Goal: Task Accomplishment & Management: Manage account settings

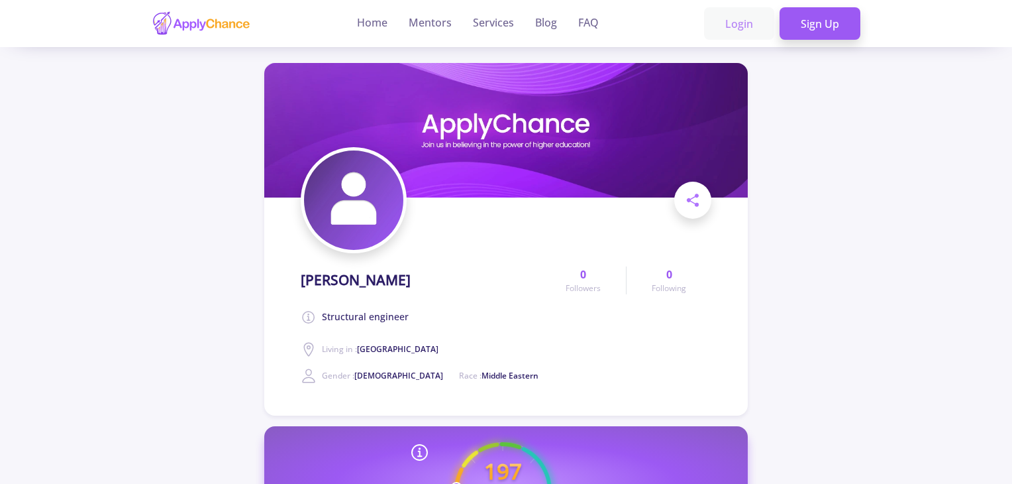
click at [737, 23] on link "Login" at bounding box center [739, 23] width 70 height 33
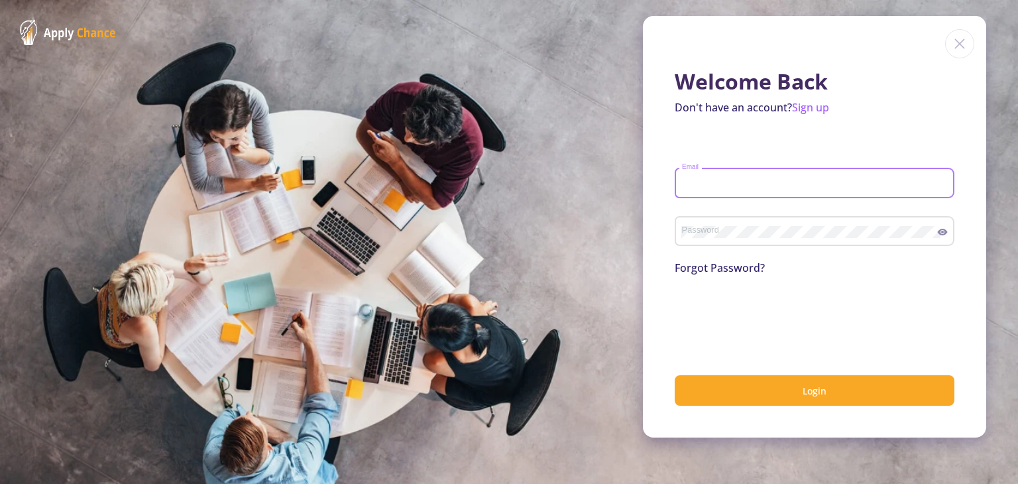
click at [681, 186] on input "Email" at bounding box center [816, 184] width 270 height 12
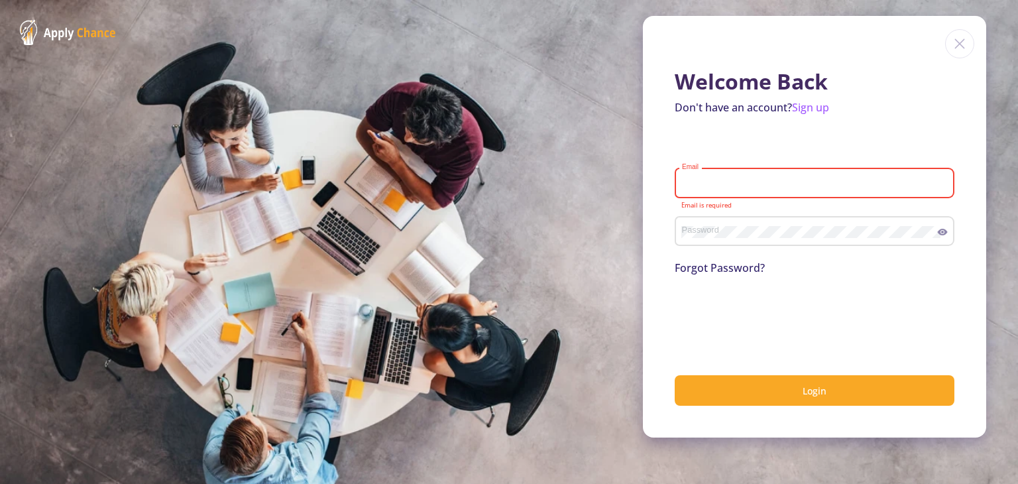
type input "[EMAIL_ADDRESS][DOMAIN_NAME]"
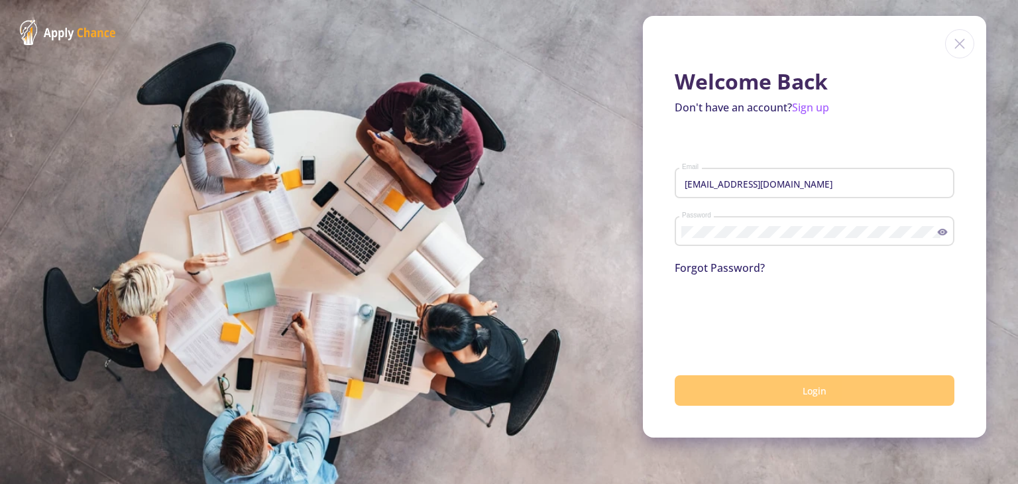
click at [712, 397] on button "Login" at bounding box center [814, 390] width 280 height 31
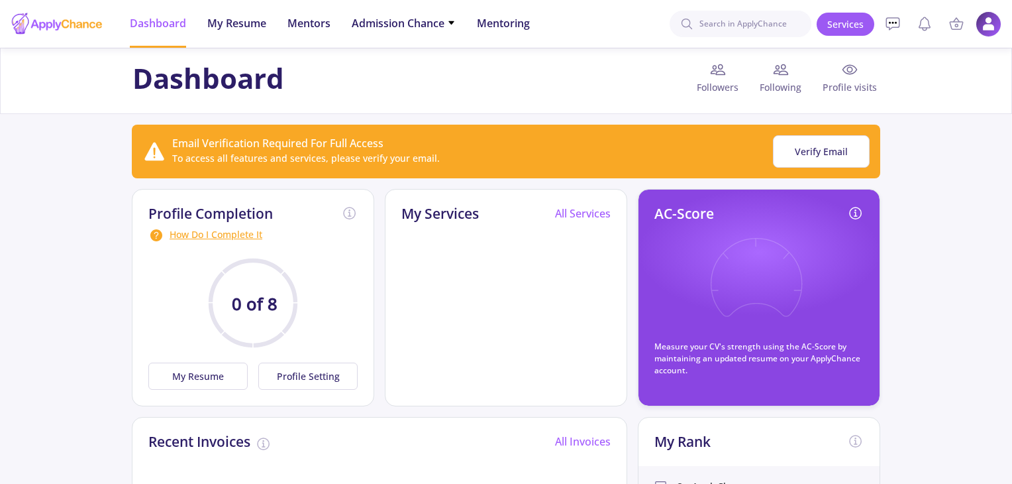
click at [987, 25] on img at bounding box center [989, 24] width 26 height 26
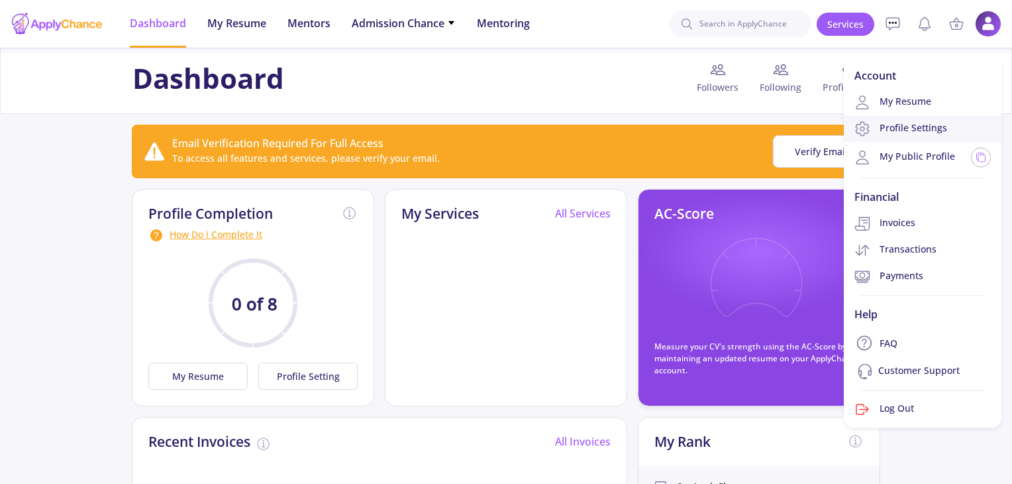
click at [908, 128] on link "Profile Settings" at bounding box center [923, 128] width 158 height 26
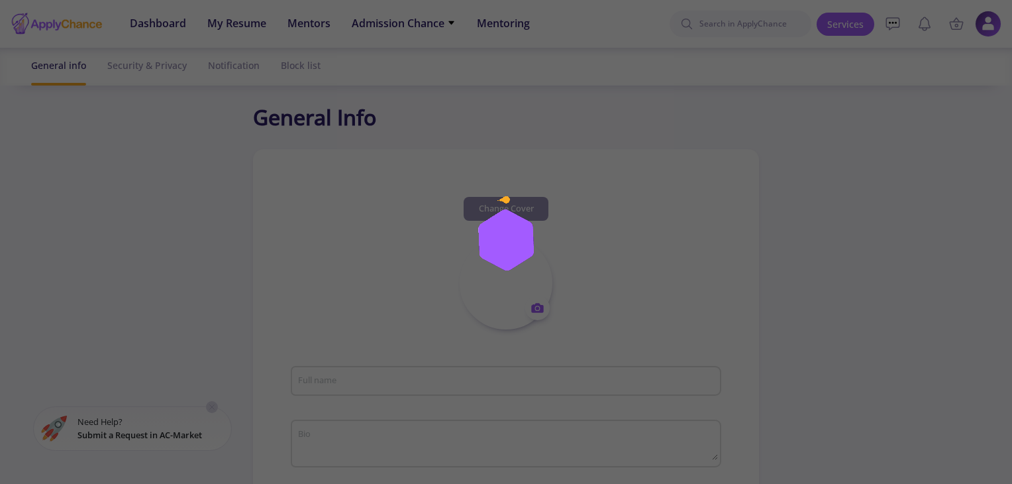
type input "[PERSON_NAME]"
type textarea "Structural engineer"
type input "[PERSON_NAME]"
type input "[EMAIL_ADDRESS][DOMAIN_NAME]"
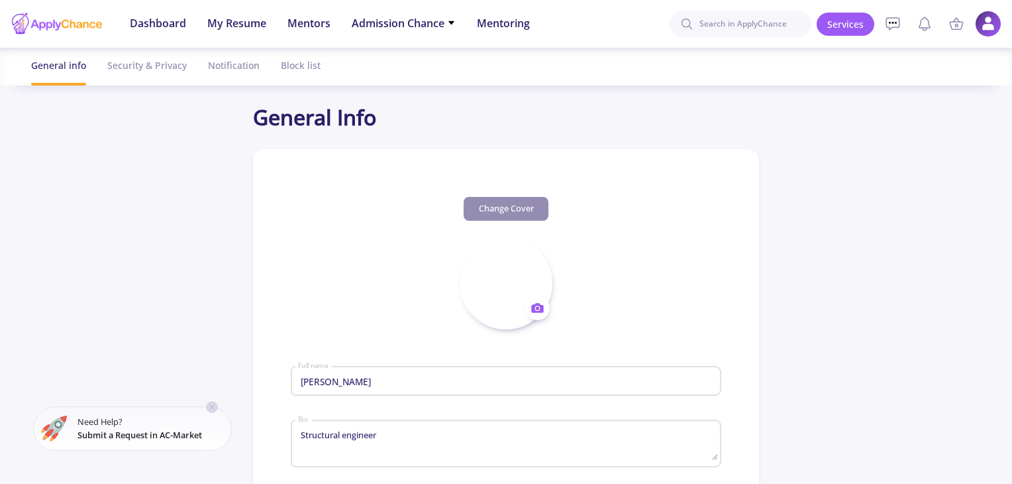
type input "[GEOGRAPHIC_DATA]"
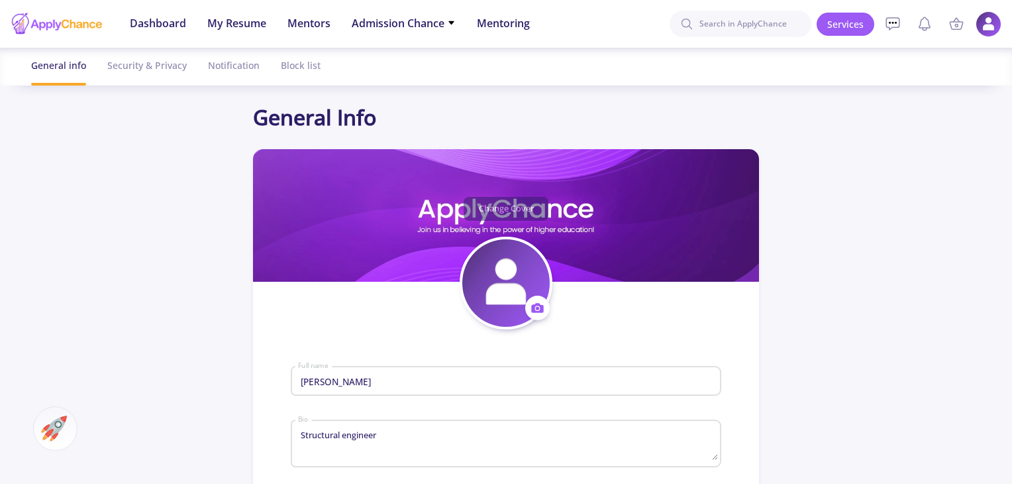
click at [984, 23] on img at bounding box center [989, 24] width 26 height 26
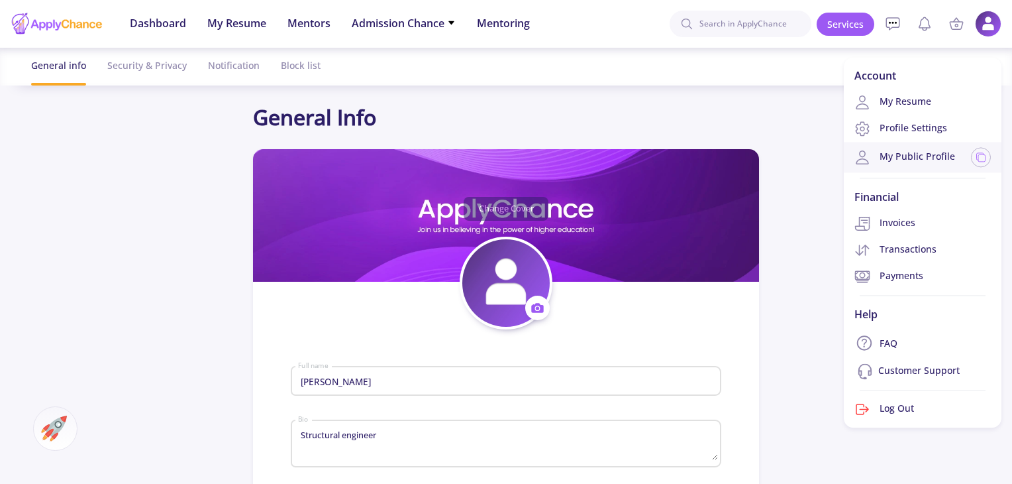
click at [922, 154] on link "My Public Profile" at bounding box center [905, 157] width 101 height 16
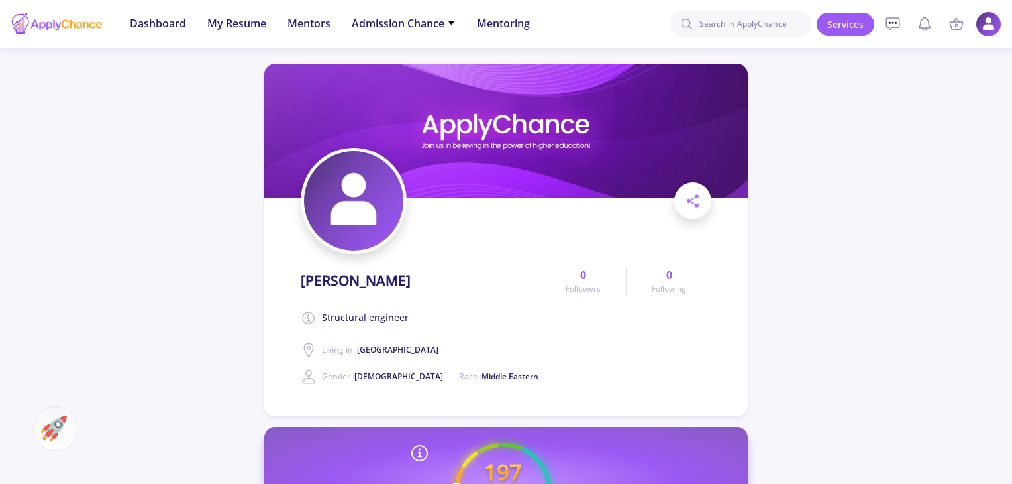
click at [982, 23] on img at bounding box center [989, 24] width 26 height 26
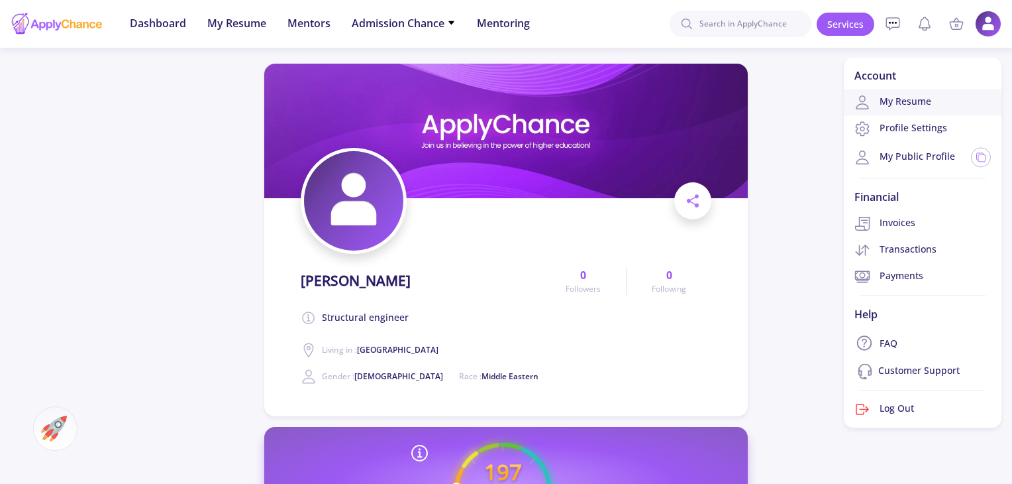
click at [921, 107] on link "My Resume" at bounding box center [923, 102] width 158 height 26
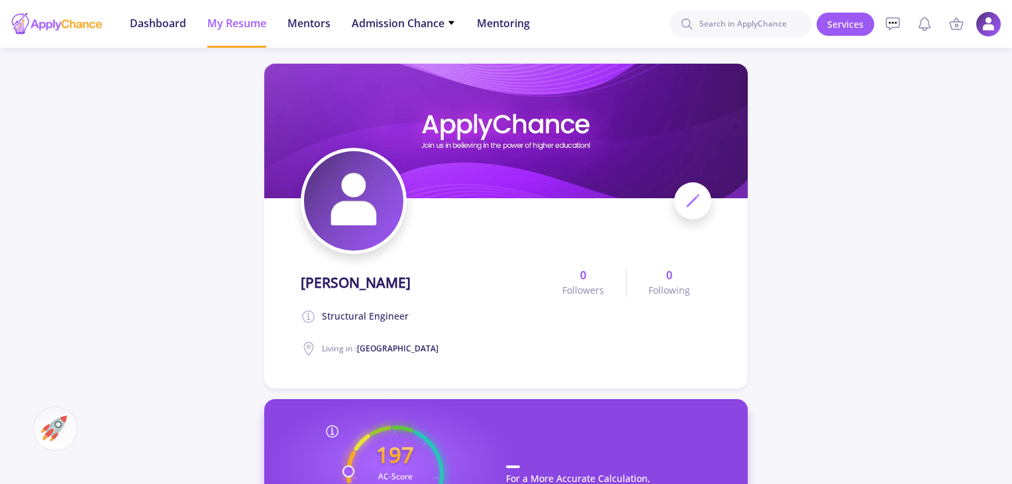
click at [988, 22] on img at bounding box center [989, 24] width 26 height 26
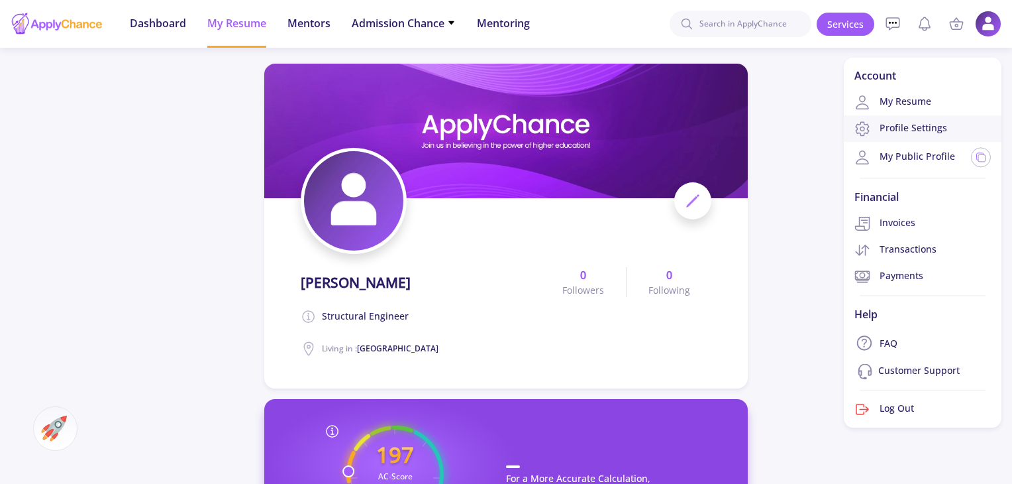
click at [908, 136] on link "Profile Settings" at bounding box center [923, 128] width 158 height 26
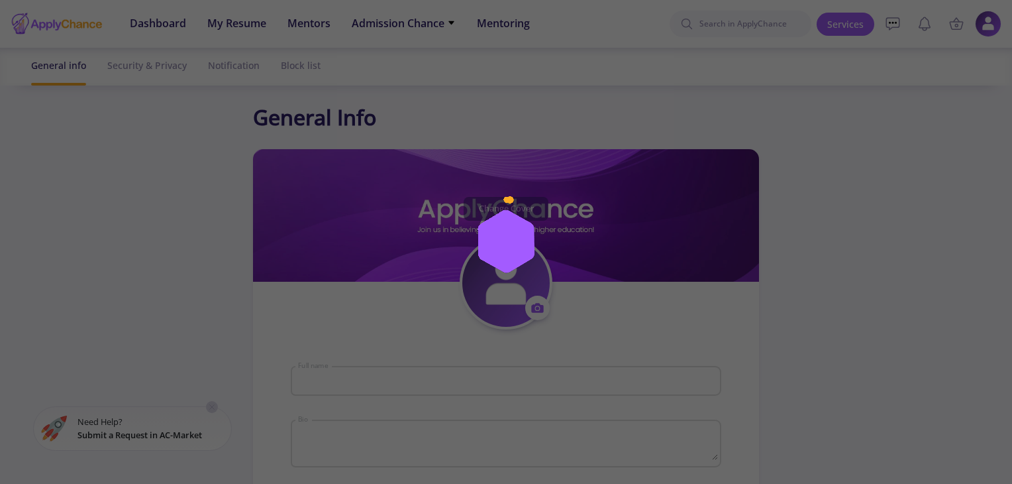
type input "[PERSON_NAME]"
type textarea "Structural engineer"
type input "[GEOGRAPHIC_DATA]"
type input "[PERSON_NAME]"
type input "[EMAIL_ADDRESS][DOMAIN_NAME]"
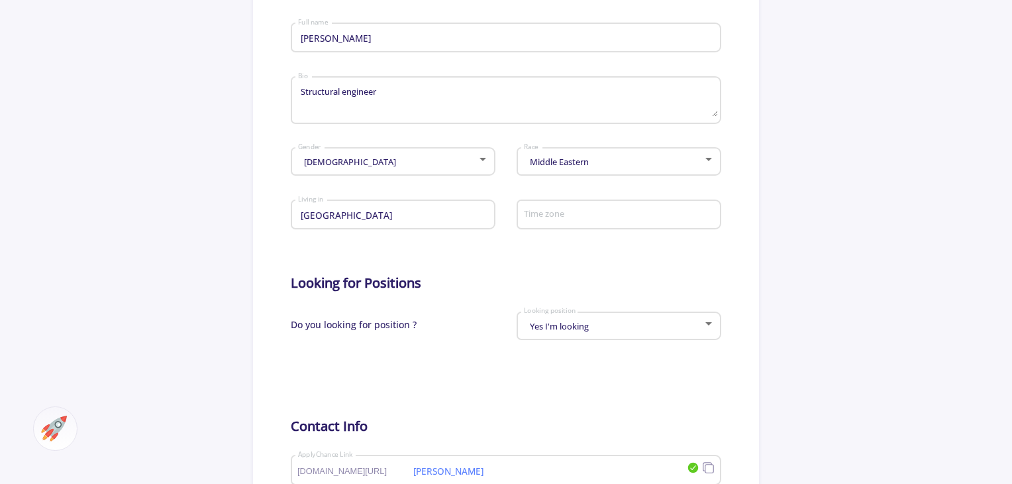
scroll to position [337, 0]
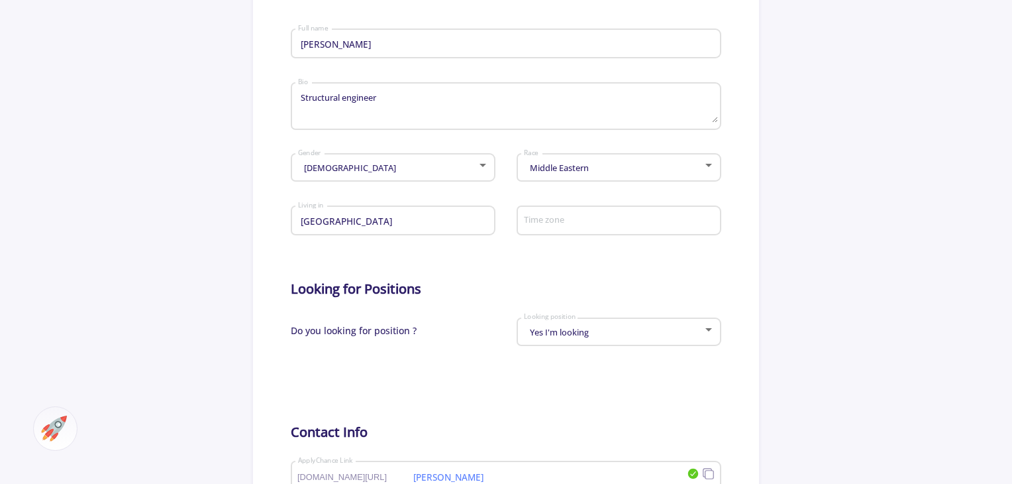
click at [1000, 177] on app-general-setting "General Info Change Cover Change cover Remove cover Change photo Remove photo […" at bounding box center [506, 234] width 1012 height 941
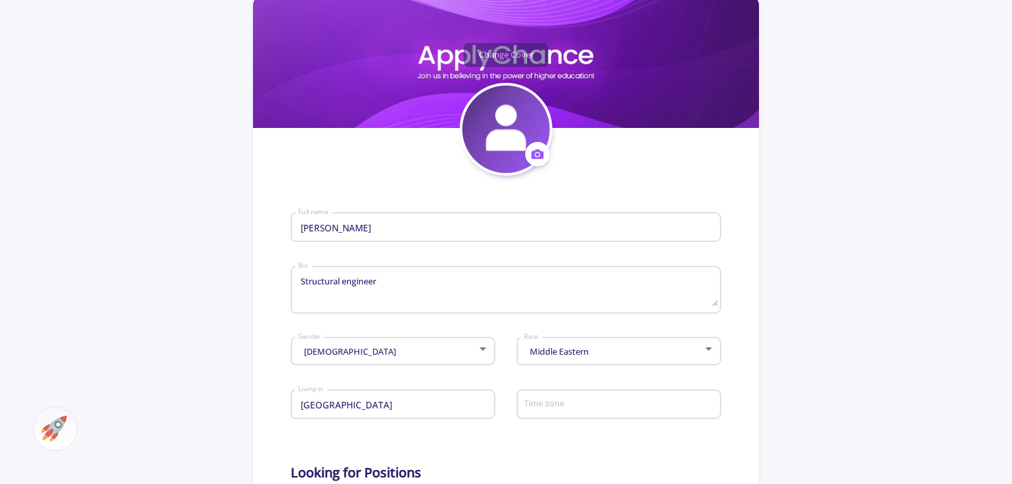
scroll to position [0, 0]
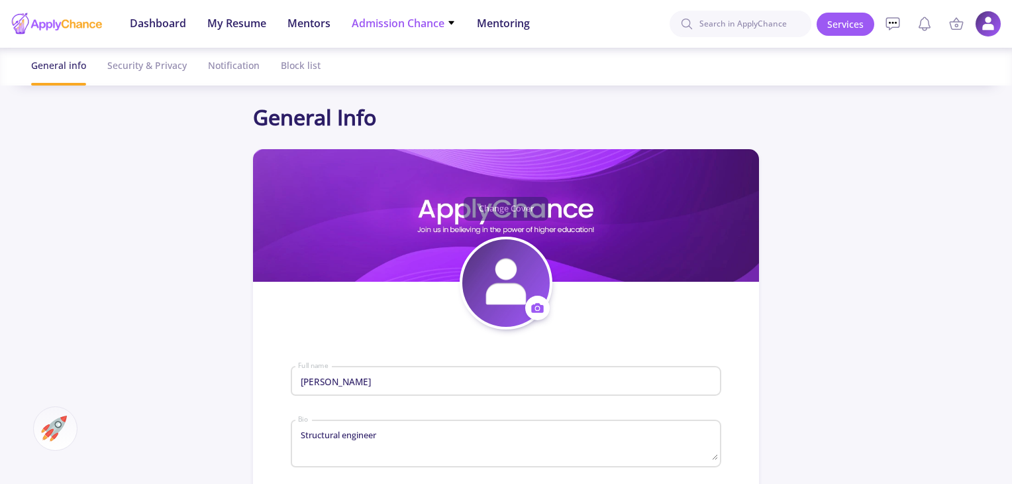
click at [453, 23] on icon at bounding box center [450, 22] width 5 height 3
click at [140, 69] on div "Security & Privacy" at bounding box center [146, 65] width 79 height 35
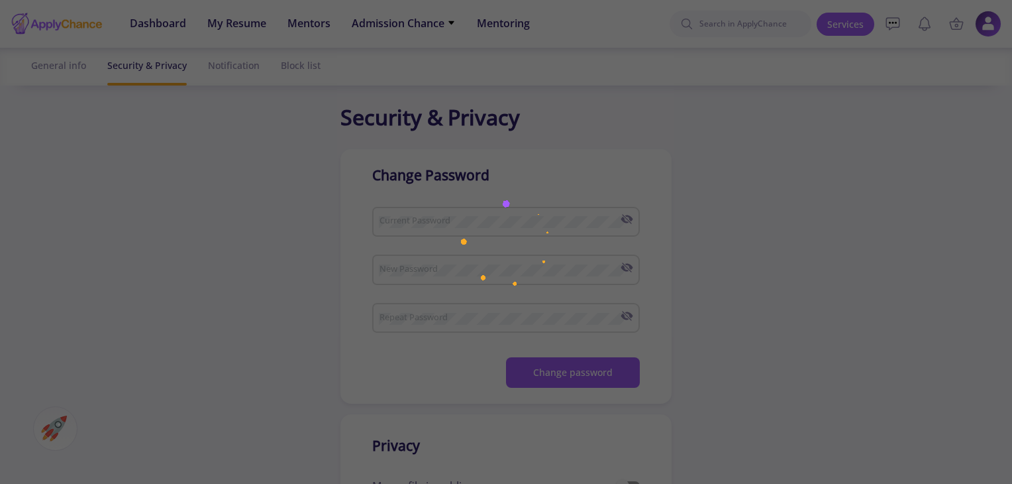
checkbox input "true"
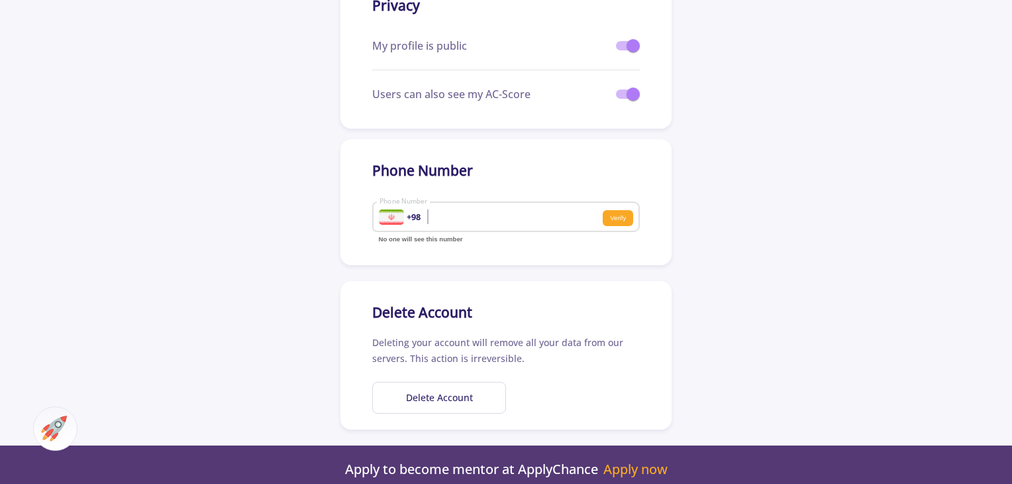
scroll to position [443, 0]
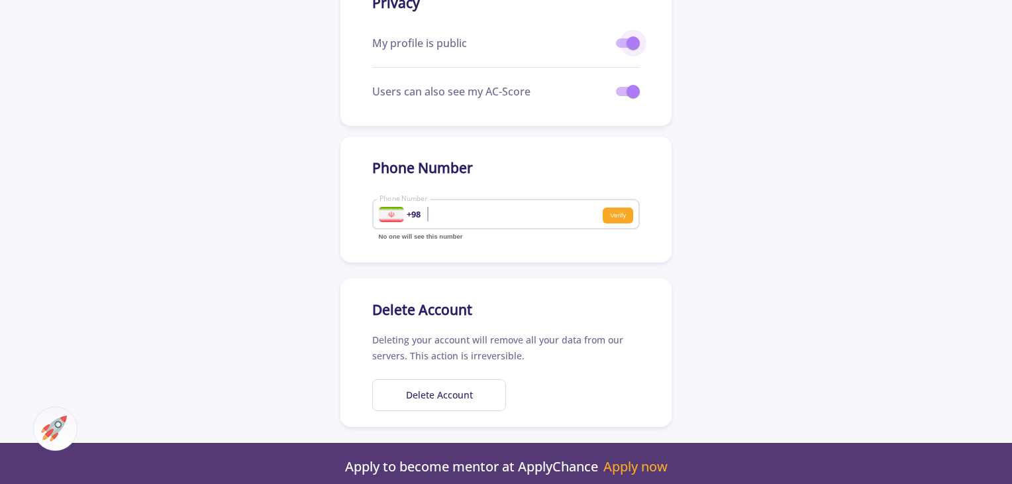
click at [625, 38] on span at bounding box center [628, 42] width 24 height 9
click at [623, 48] on input "checkbox" at bounding box center [622, 48] width 1 height 1
checkbox input "false"
click at [448, 396] on button "Delete Account" at bounding box center [439, 395] width 134 height 32
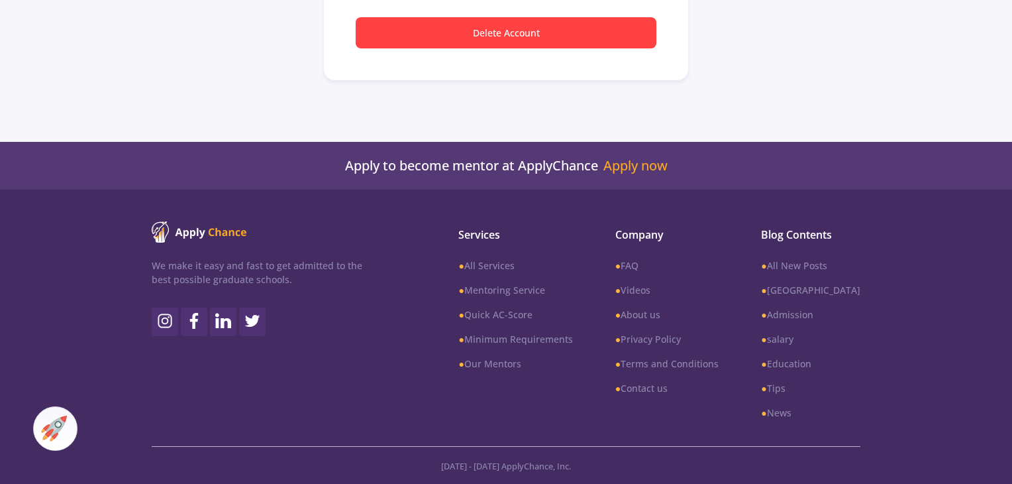
scroll to position [138, 0]
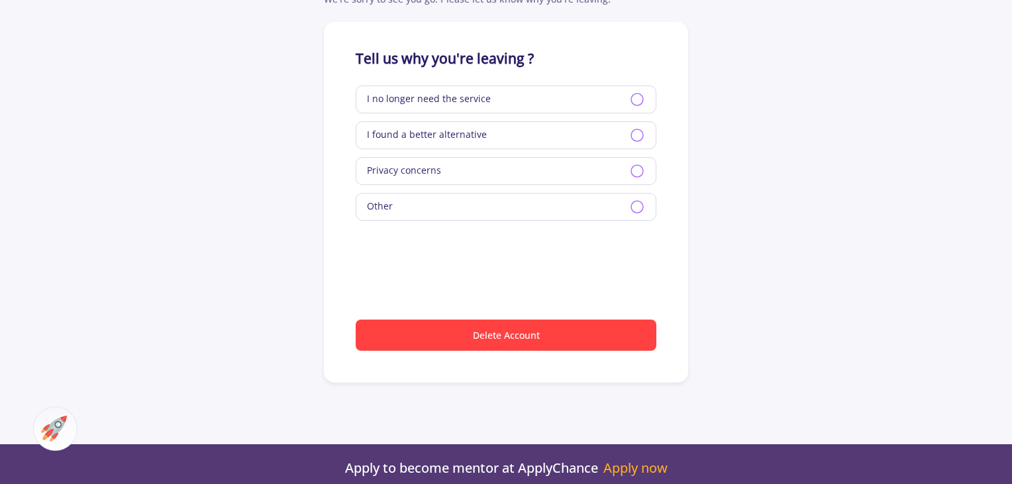
click at [638, 101] on icon at bounding box center [637, 99] width 16 height 16
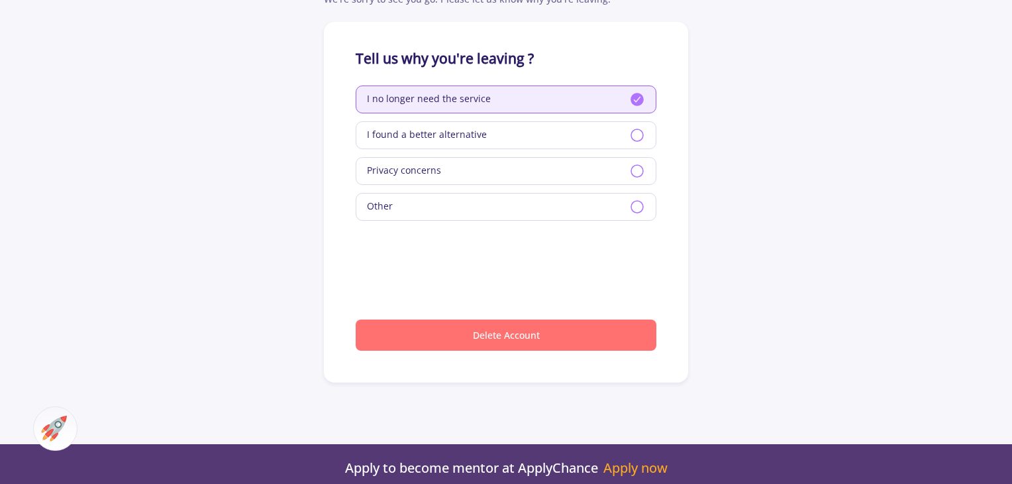
click at [460, 327] on button "Delete Account" at bounding box center [506, 334] width 301 height 31
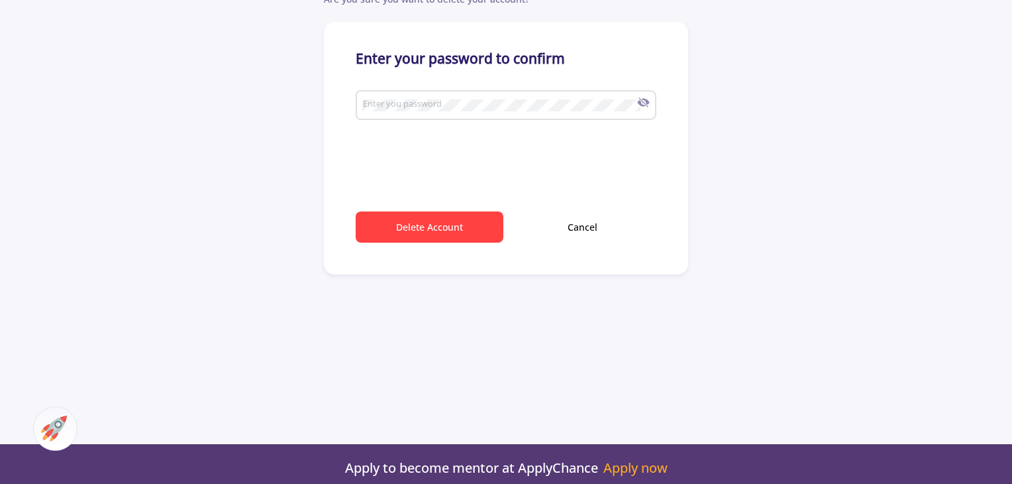
click at [391, 96] on div "Enter you password" at bounding box center [500, 102] width 276 height 34
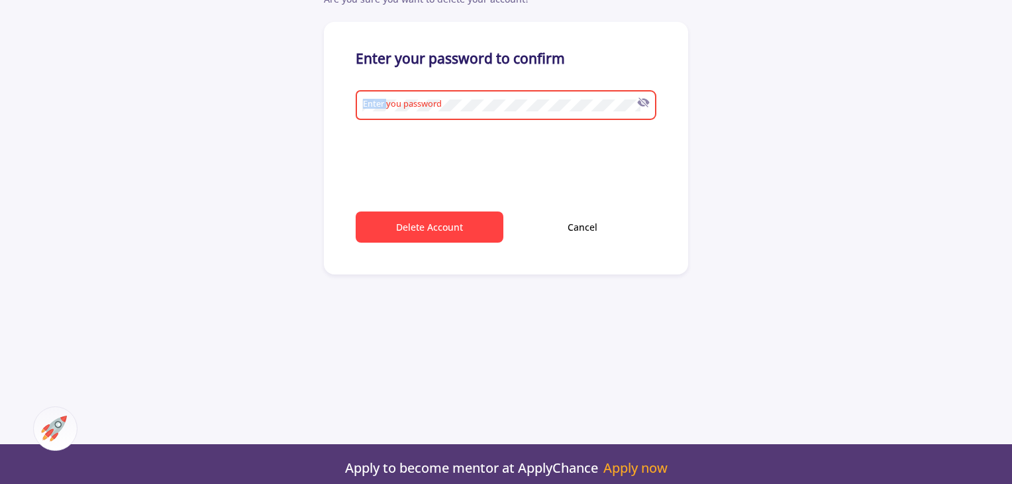
click at [391, 96] on div "Enter you password" at bounding box center [500, 102] width 276 height 34
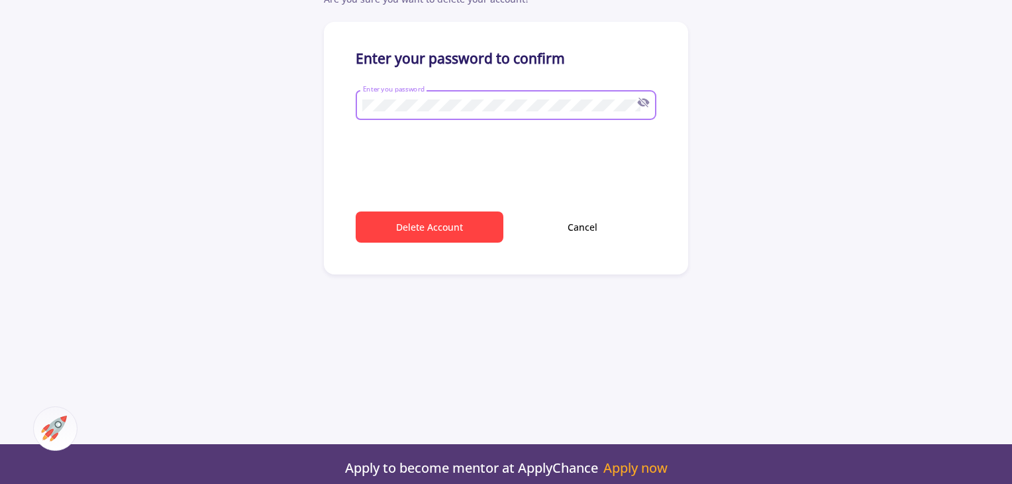
type input "[EMAIL_ADDRESS][DOMAIN_NAME]"
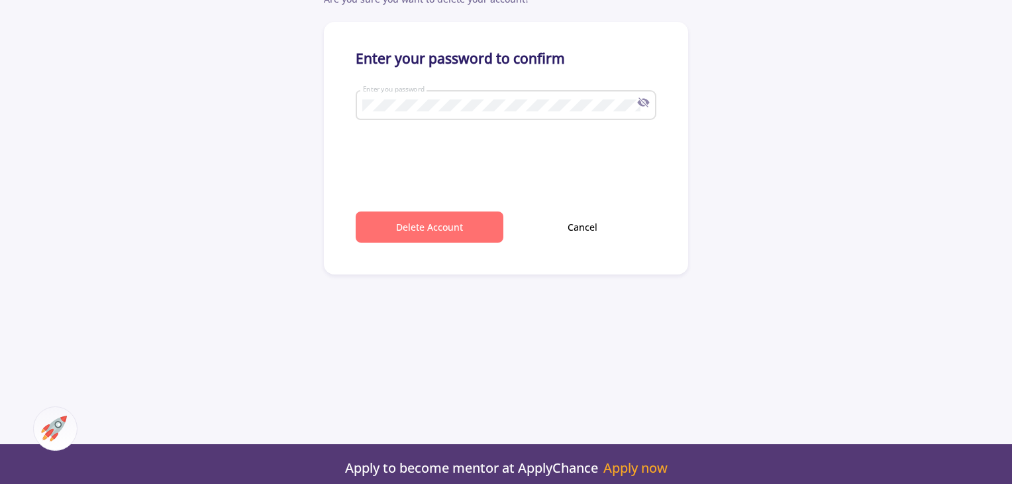
click at [404, 227] on button "Delete Account" at bounding box center [430, 226] width 148 height 31
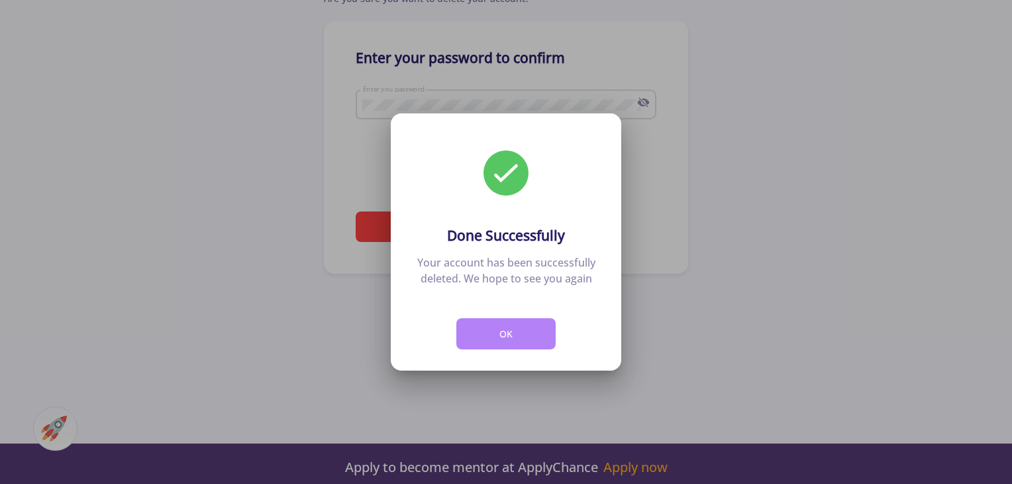
click at [522, 343] on div "Done Successfully Your account has been successfully deleted. We hope to see yo…" at bounding box center [506, 239] width 231 height 252
click at [522, 343] on button "OK" at bounding box center [505, 333] width 99 height 31
